Goal: Transaction & Acquisition: Book appointment/travel/reservation

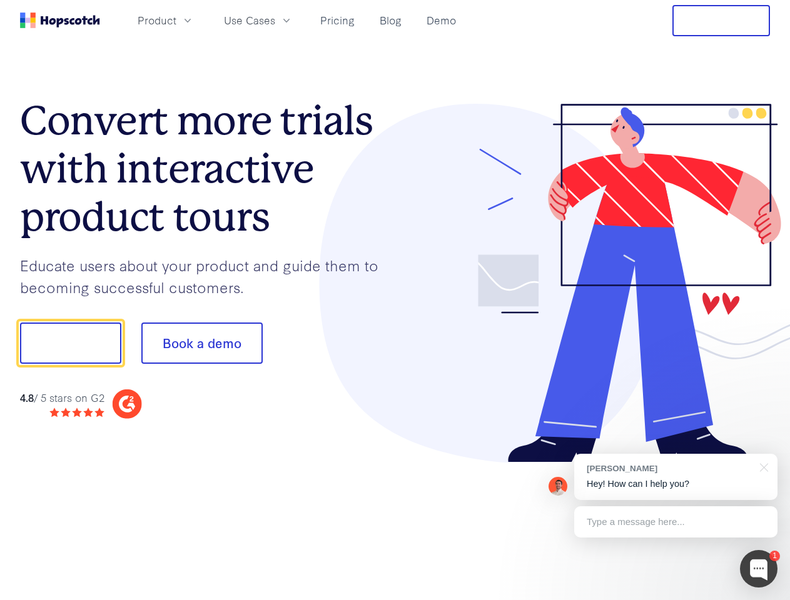
click at [395, 300] on div at bounding box center [582, 284] width 375 height 360
click at [176, 20] on span "Product" at bounding box center [157, 21] width 39 height 16
click at [275, 20] on span "Use Cases" at bounding box center [249, 21] width 51 height 16
click at [721, 21] on button "Free Trial" at bounding box center [721, 20] width 98 height 31
click at [70, 343] on button "Show me!" at bounding box center [70, 343] width 101 height 41
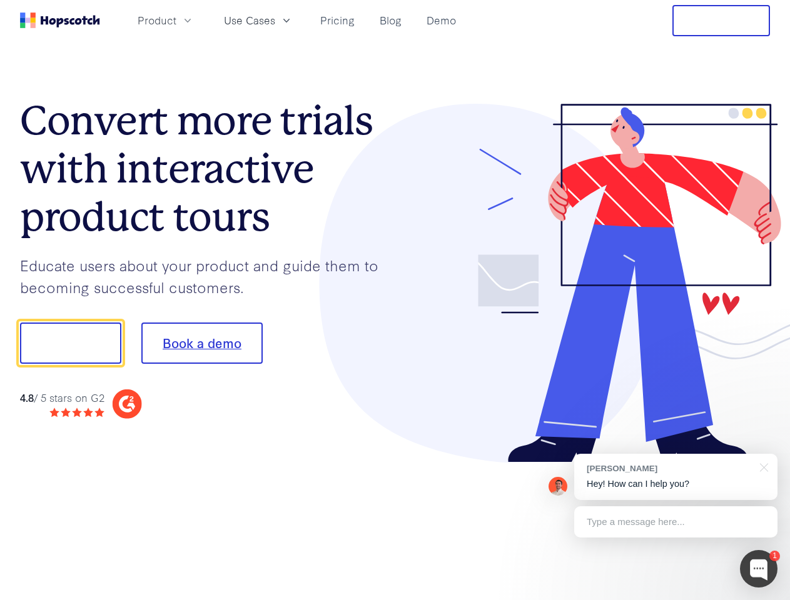
click at [201, 343] on button "Book a demo" at bounding box center [201, 343] width 121 height 41
click at [758, 569] on div at bounding box center [759, 569] width 38 height 38
click at [675, 477] on div "[PERSON_NAME] Hey! How can I help you?" at bounding box center [675, 477] width 203 height 46
click at [762, 466] on div at bounding box center [660, 425] width 234 height 249
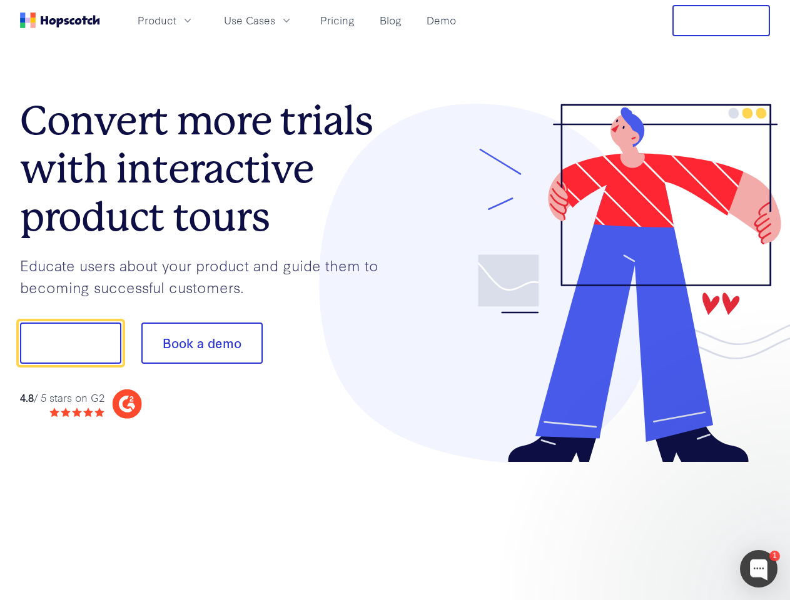
click at [675, 522] on div at bounding box center [660, 425] width 234 height 249
